Goal: Feedback & Contribution: Leave review/rating

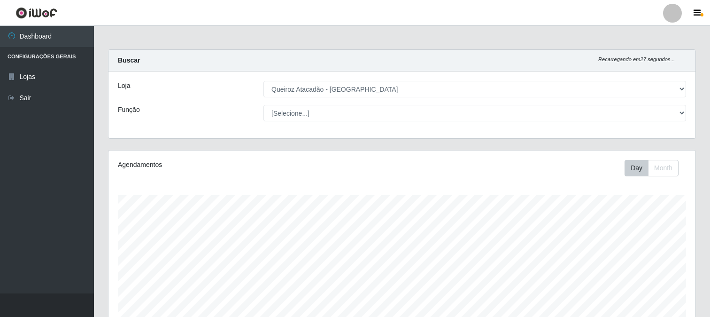
select select "464"
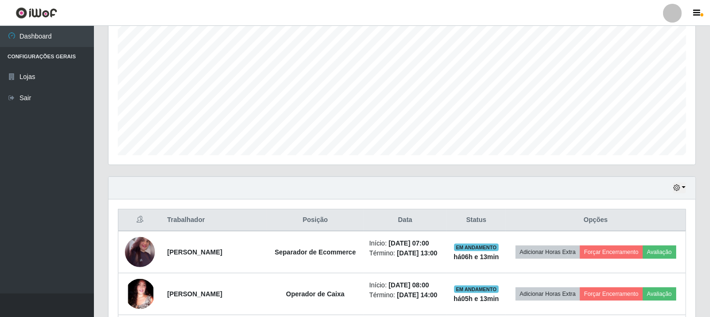
scroll to position [276, 0]
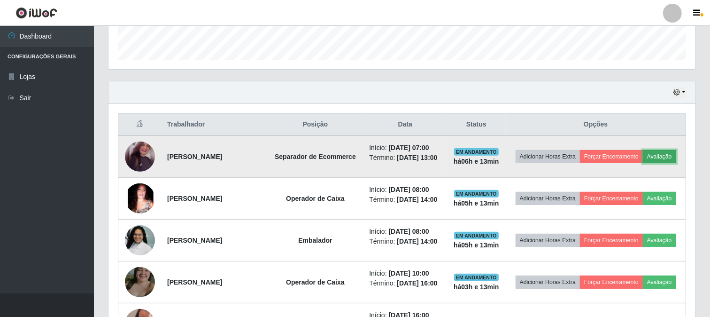
click at [675, 154] on button "Avaliação" at bounding box center [659, 156] width 33 height 13
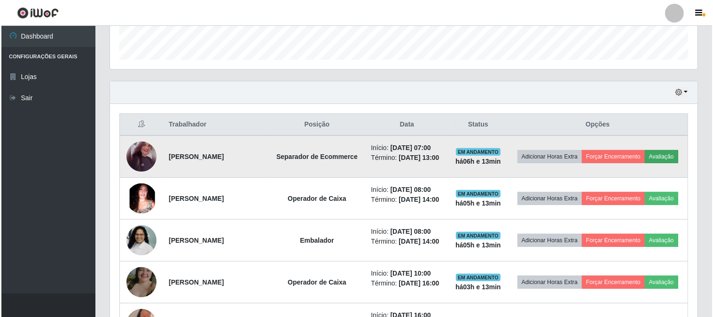
scroll to position [194, 581]
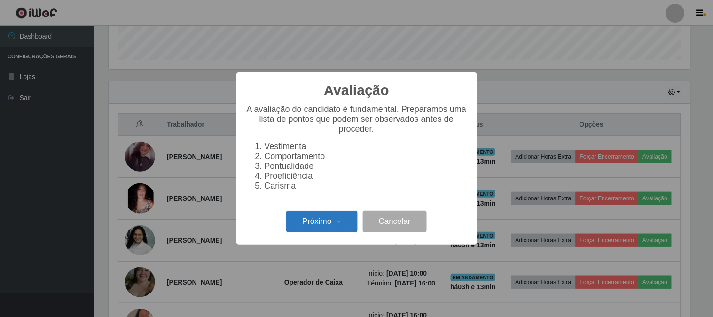
click at [335, 225] on button "Próximo →" at bounding box center [321, 221] width 71 height 22
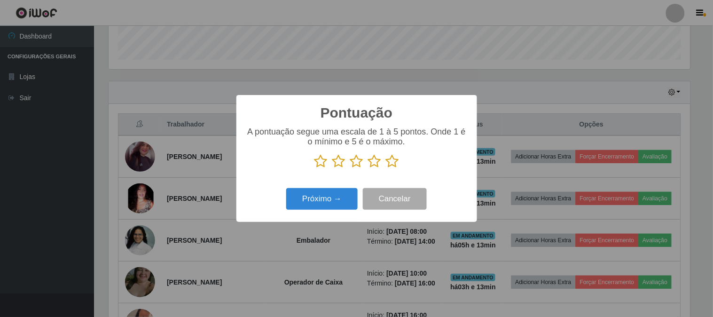
scroll to position [469533, 469146]
click at [388, 163] on icon at bounding box center [392, 161] width 13 height 14
click at [386, 168] on input "radio" at bounding box center [386, 168] width 0 height 0
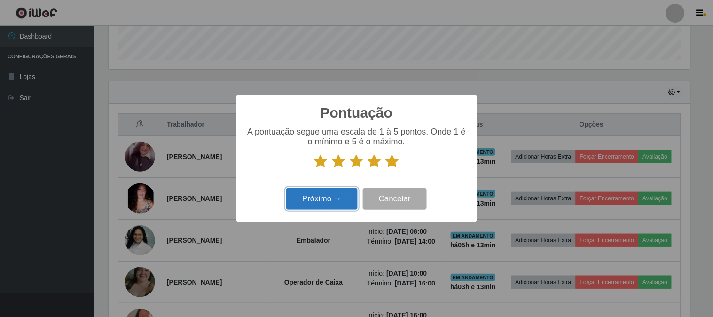
click at [338, 203] on button "Próximo →" at bounding box center [321, 199] width 71 height 22
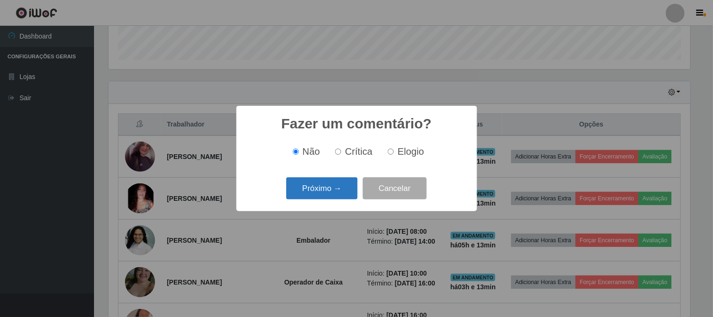
click at [335, 194] on button "Próximo →" at bounding box center [321, 188] width 71 height 22
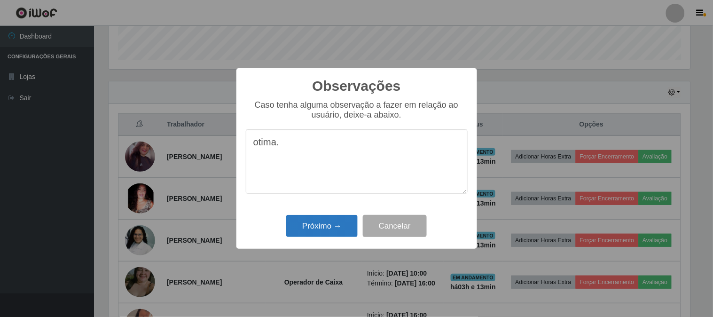
type textarea "otima."
click at [324, 230] on button "Próximo →" at bounding box center [321, 226] width 71 height 22
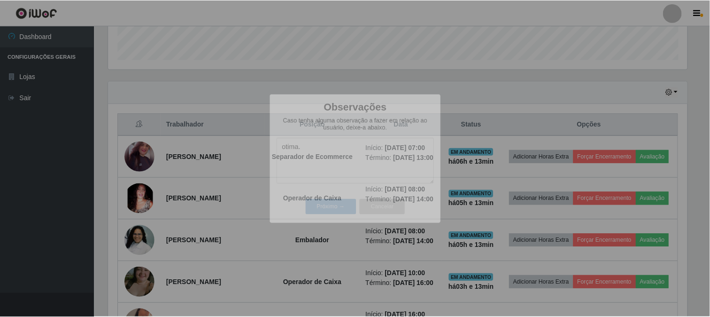
scroll to position [194, 587]
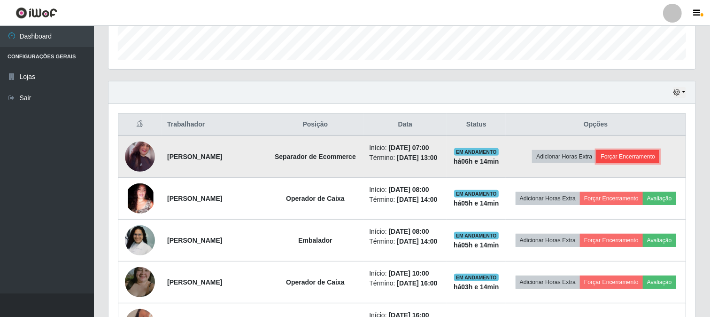
click at [627, 159] on button "Forçar Encerramento" at bounding box center [628, 156] width 63 height 13
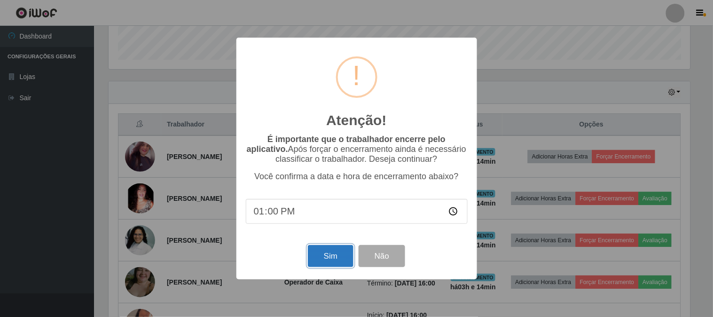
click at [317, 260] on button "Sim" at bounding box center [331, 256] width 46 height 22
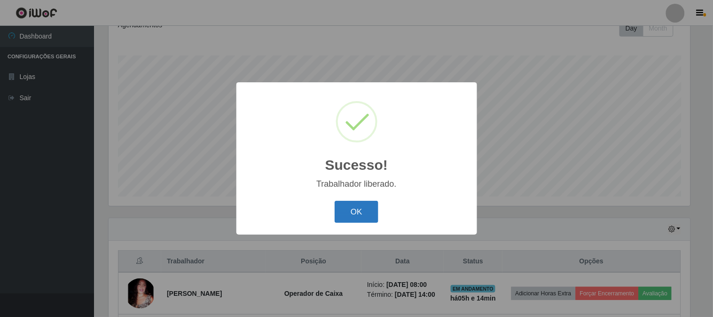
click at [357, 207] on button "OK" at bounding box center [356, 212] width 44 height 22
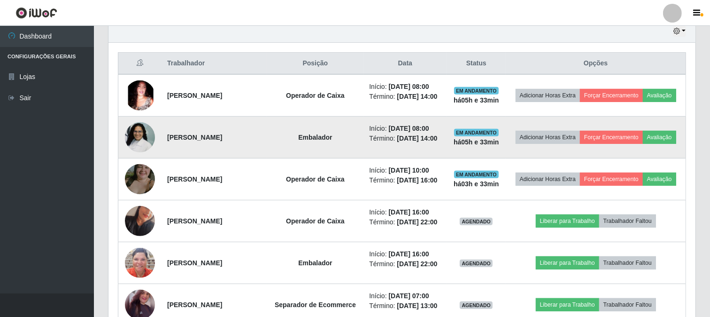
scroll to position [338, 0]
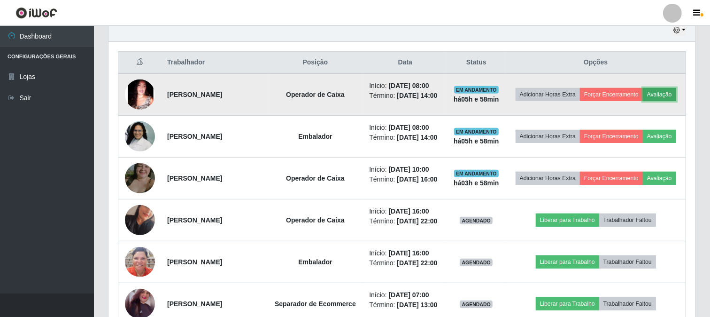
click at [659, 93] on button "Avaliação" at bounding box center [659, 94] width 33 height 13
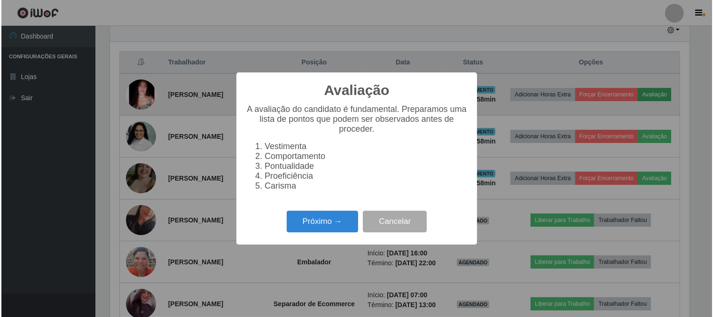
scroll to position [194, 581]
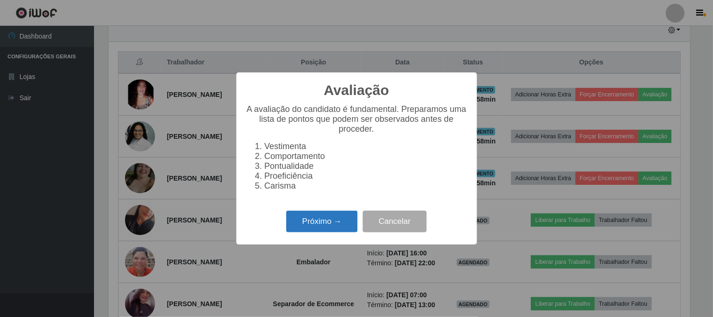
click at [297, 225] on button "Próximo →" at bounding box center [321, 221] width 71 height 22
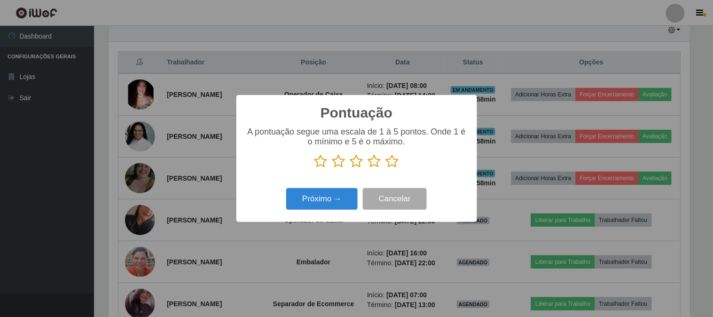
click at [393, 163] on icon at bounding box center [392, 161] width 13 height 14
click at [386, 168] on input "radio" at bounding box center [386, 168] width 0 height 0
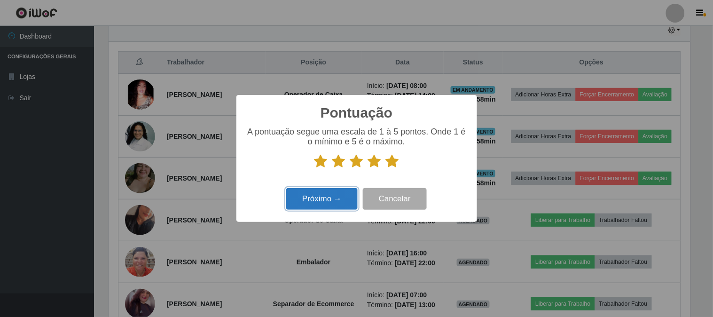
click at [326, 193] on button "Próximo →" at bounding box center [321, 199] width 71 height 22
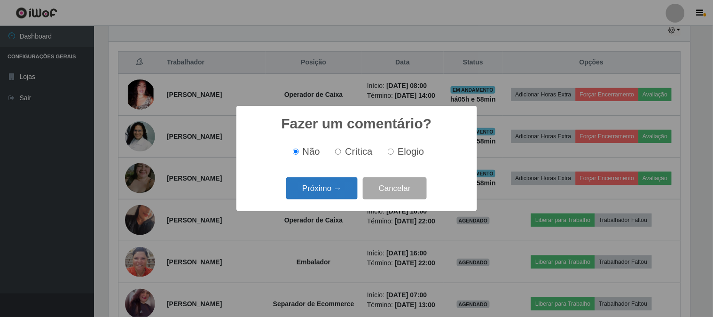
click at [325, 186] on button "Próximo →" at bounding box center [321, 188] width 71 height 22
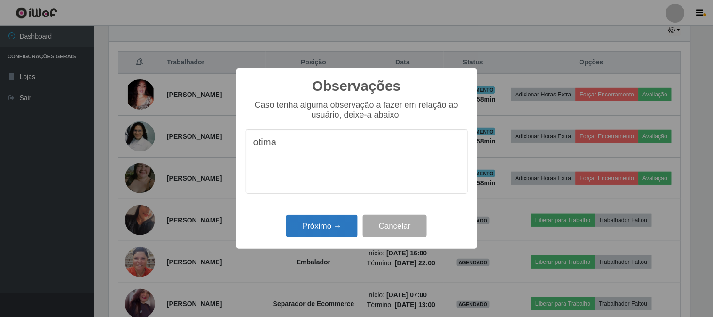
type textarea "otima"
click at [315, 232] on button "Próximo →" at bounding box center [321, 226] width 71 height 22
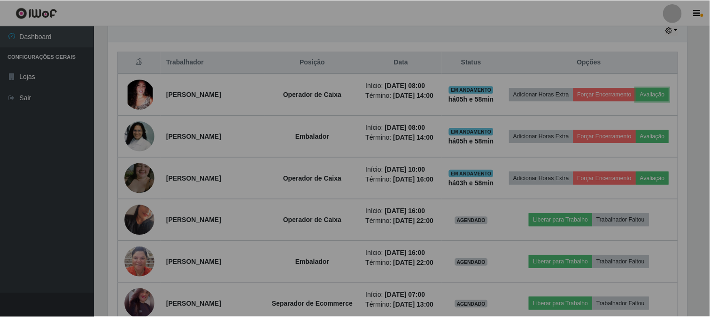
scroll to position [194, 587]
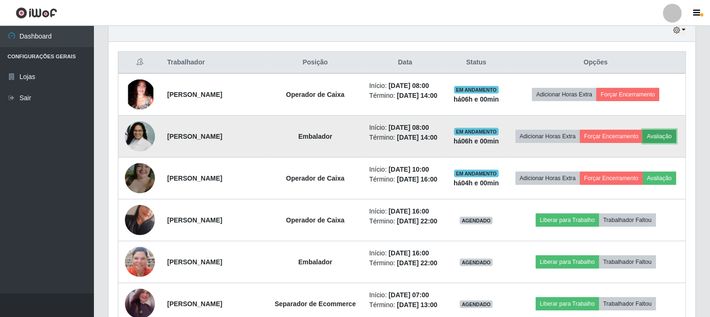
click at [652, 138] on button "Avaliação" at bounding box center [659, 136] width 33 height 13
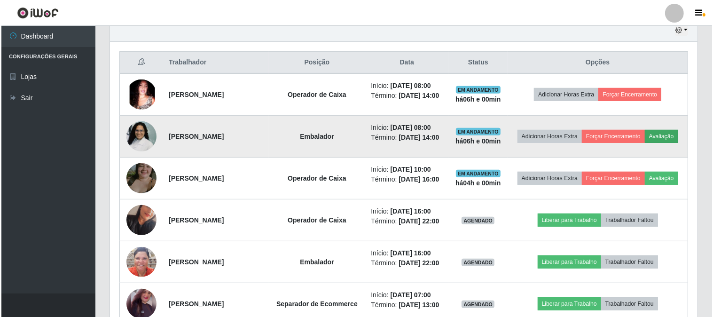
scroll to position [194, 581]
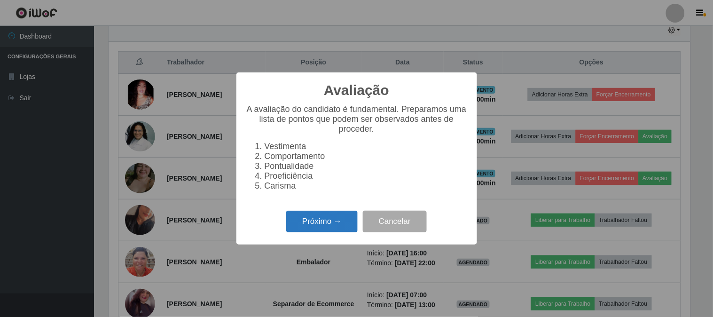
click at [314, 226] on button "Próximo →" at bounding box center [321, 221] width 71 height 22
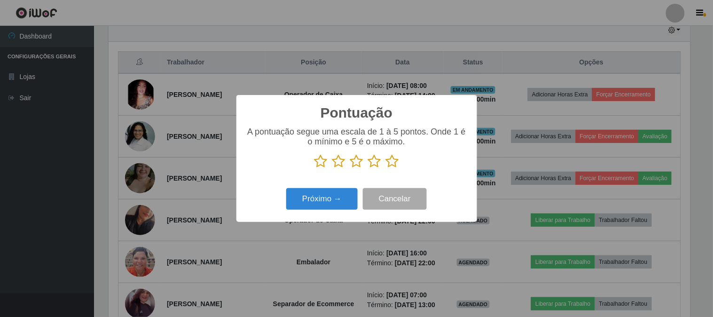
click at [392, 161] on icon at bounding box center [392, 161] width 13 height 14
click at [386, 168] on input "radio" at bounding box center [386, 168] width 0 height 0
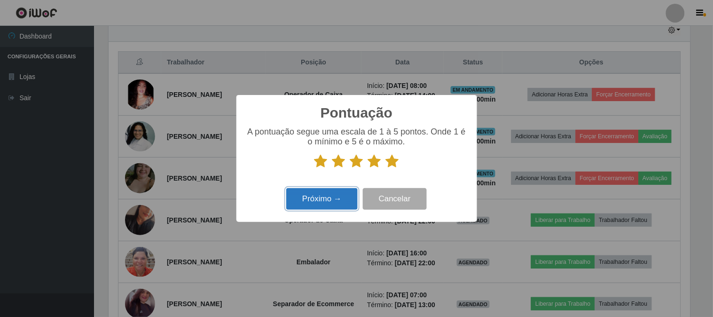
click at [332, 198] on button "Próximo →" at bounding box center [321, 199] width 71 height 22
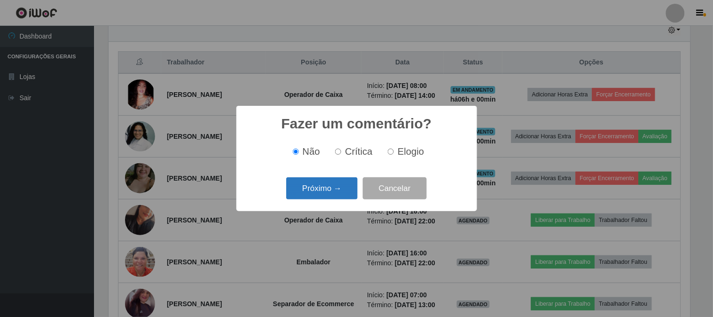
click at [326, 186] on button "Próximo →" at bounding box center [321, 188] width 71 height 22
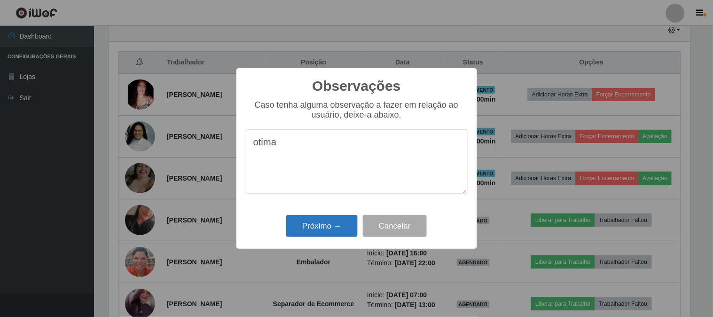
type textarea "otima"
click at [315, 225] on button "Próximo →" at bounding box center [321, 226] width 71 height 22
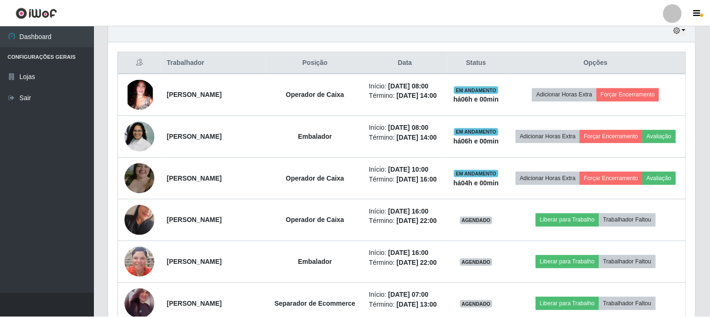
scroll to position [194, 587]
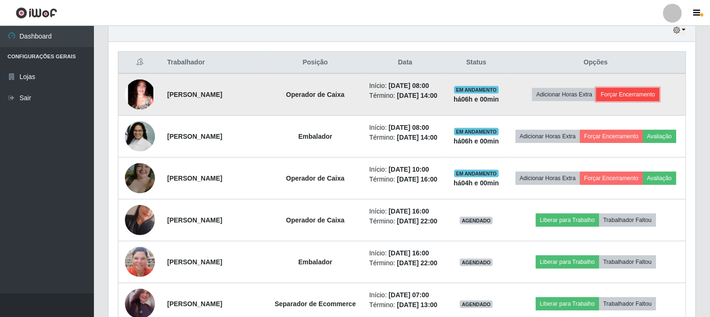
click at [643, 97] on button "Forçar Encerramento" at bounding box center [628, 94] width 63 height 13
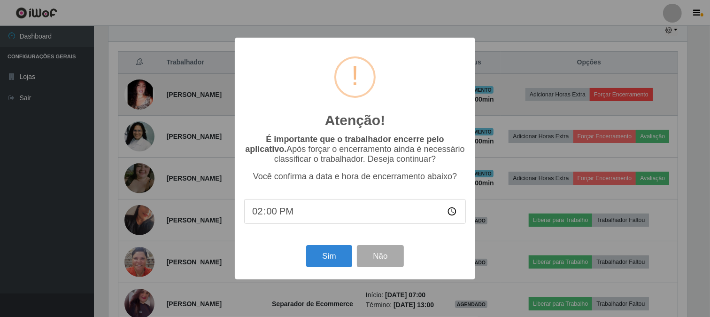
scroll to position [194, 581]
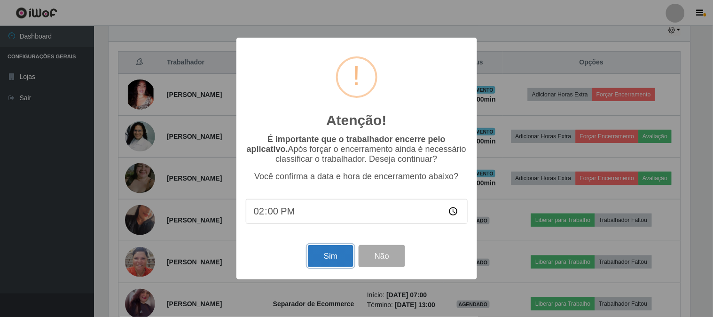
click at [337, 256] on button "Sim" at bounding box center [331, 256] width 46 height 22
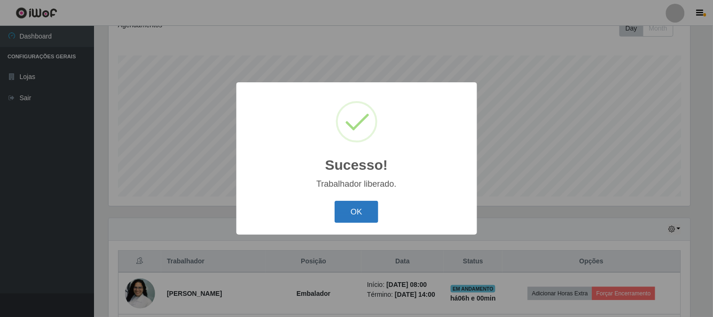
click at [357, 215] on button "OK" at bounding box center [356, 212] width 44 height 22
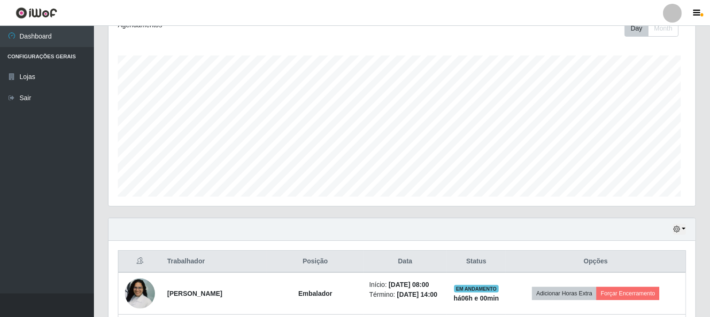
scroll to position [194, 587]
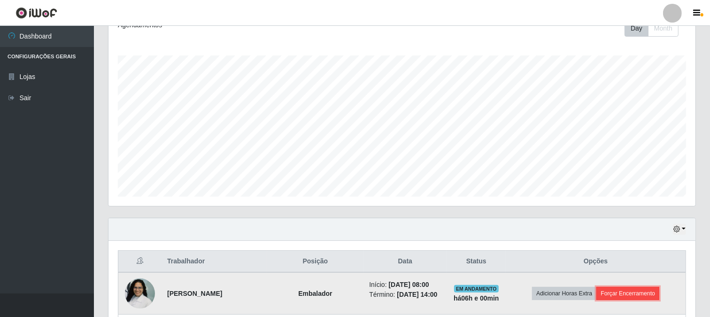
click at [637, 290] on button "Forçar Encerramento" at bounding box center [628, 293] width 63 height 13
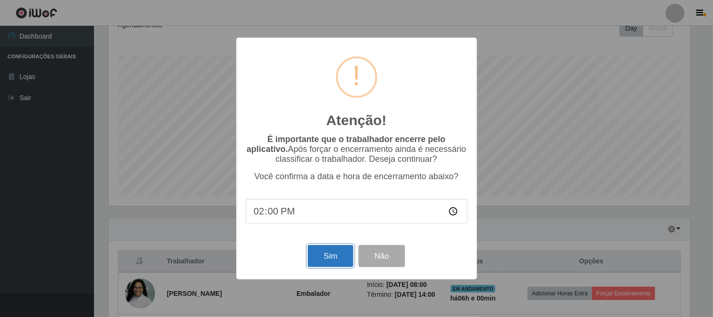
click at [331, 264] on button "Sim" at bounding box center [331, 256] width 46 height 22
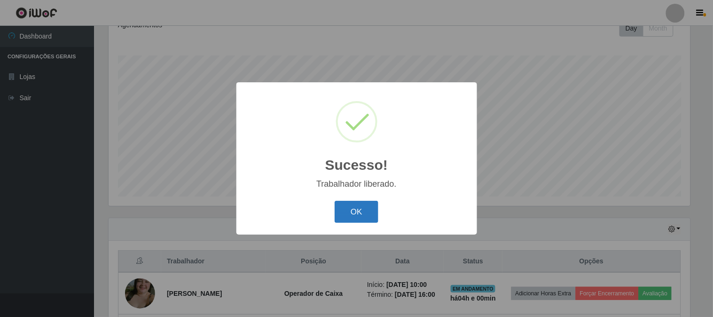
click at [357, 217] on button "OK" at bounding box center [356, 212] width 44 height 22
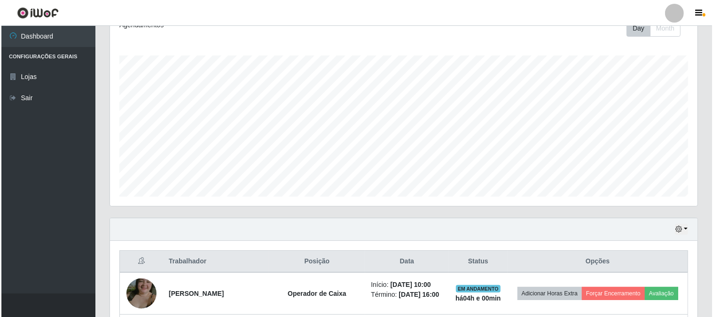
scroll to position [244, 0]
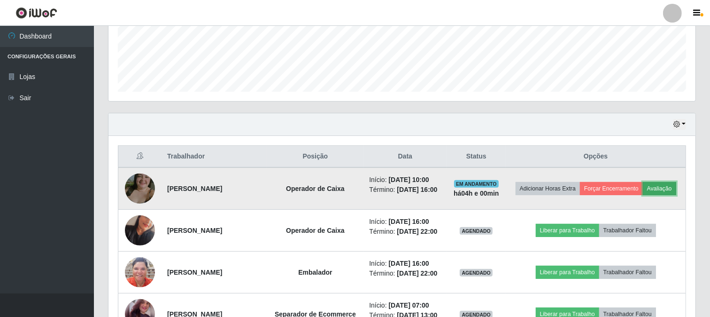
click at [658, 183] on button "Avaliação" at bounding box center [659, 188] width 33 height 13
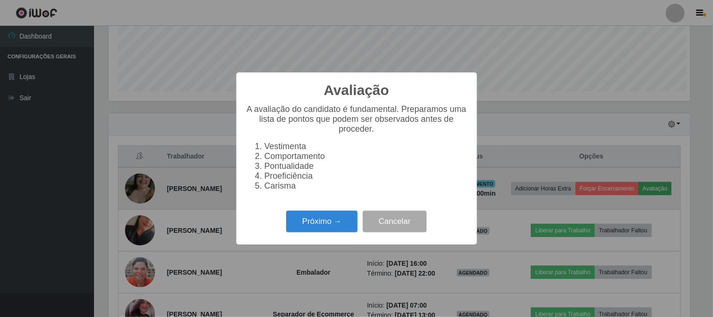
scroll to position [194, 581]
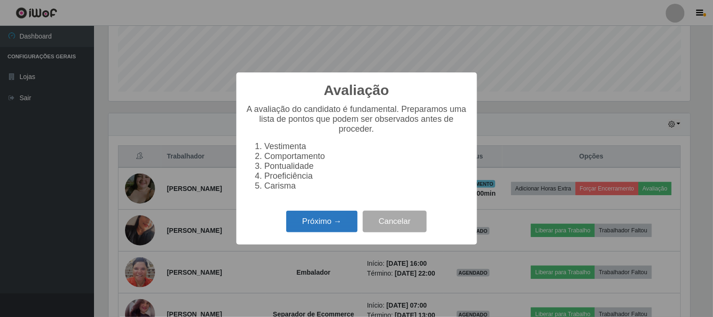
click at [313, 225] on button "Próximo →" at bounding box center [321, 221] width 71 height 22
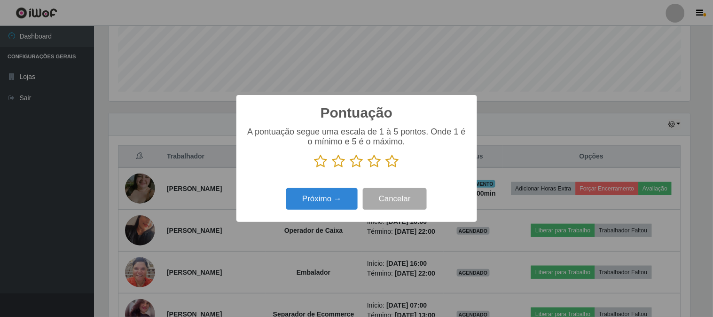
click at [393, 161] on icon at bounding box center [392, 161] width 13 height 14
click at [386, 168] on input "radio" at bounding box center [386, 168] width 0 height 0
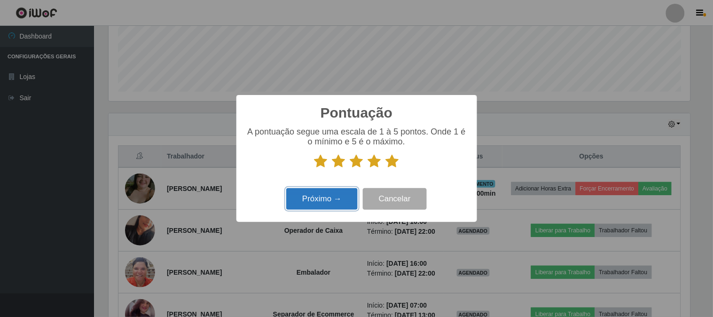
click at [326, 202] on button "Próximo →" at bounding box center [321, 199] width 71 height 22
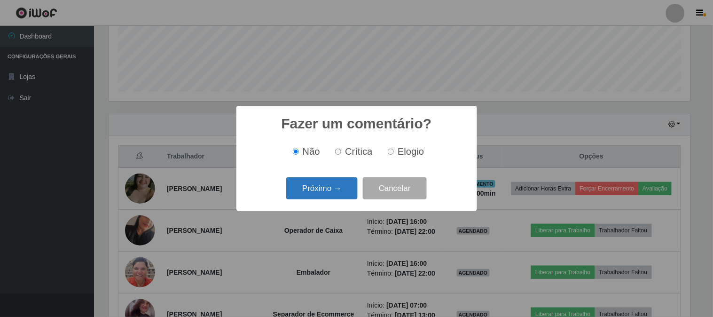
click at [327, 190] on button "Próximo →" at bounding box center [321, 188] width 71 height 22
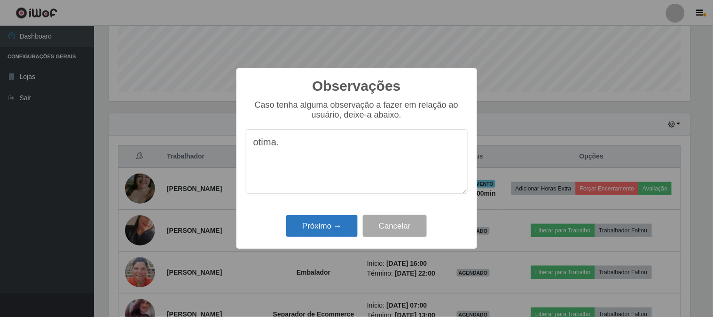
type textarea "otima."
click at [318, 222] on button "Próximo →" at bounding box center [321, 226] width 71 height 22
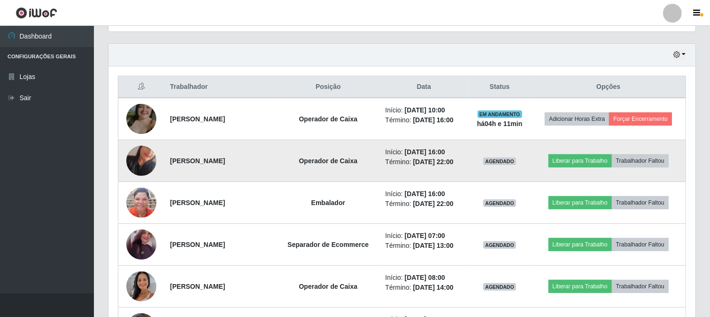
scroll to position [244, 0]
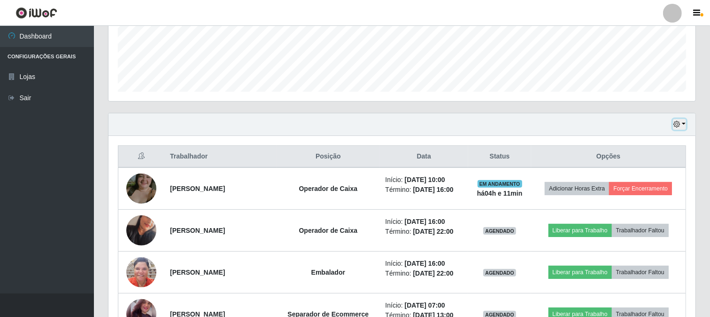
click at [683, 124] on button "button" at bounding box center [679, 124] width 13 height 11
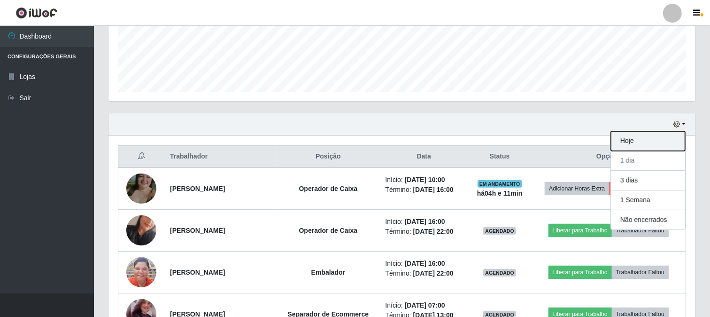
click at [639, 141] on button "Hoje" at bounding box center [648, 141] width 74 height 20
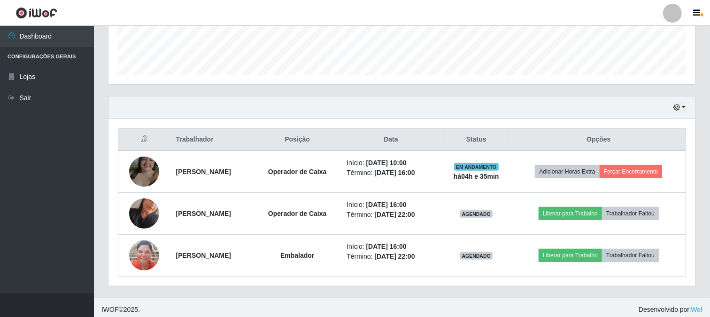
scroll to position [265, 0]
